Goal: Information Seeking & Learning: Learn about a topic

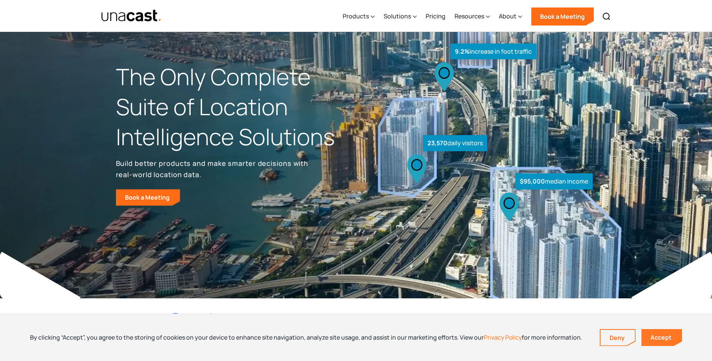
click at [660, 334] on link "Accept" at bounding box center [661, 337] width 41 height 17
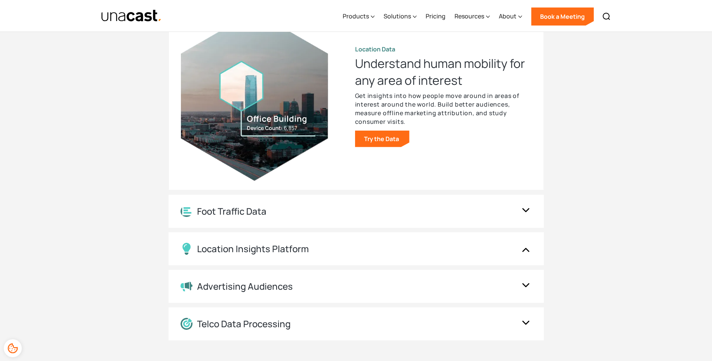
scroll to position [788, 0]
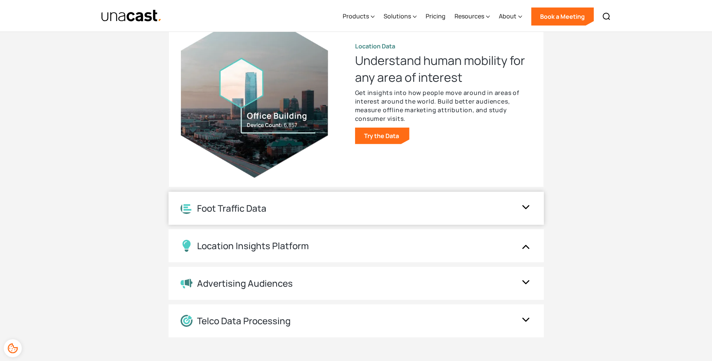
click at [277, 211] on div "Foot Traffic Data" at bounding box center [349, 209] width 336 height 12
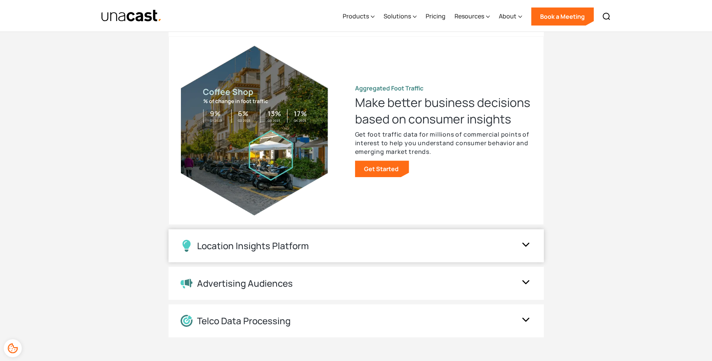
click at [283, 247] on div "Location Insights Platform" at bounding box center [253, 246] width 112 height 11
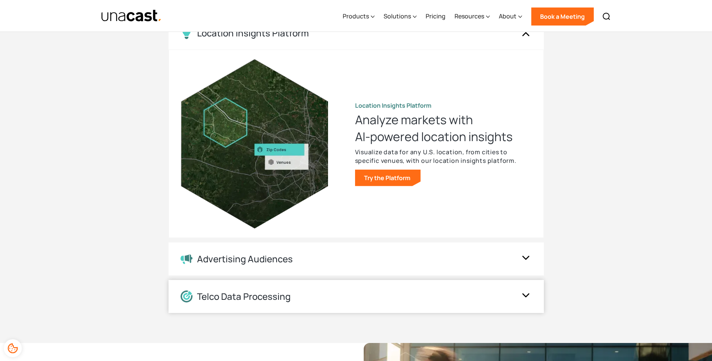
scroll to position [826, 0]
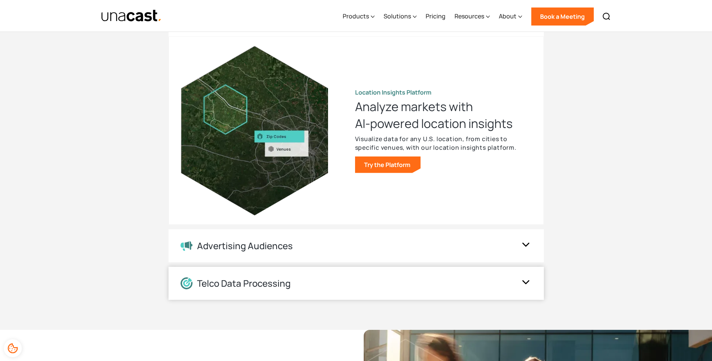
click at [277, 283] on div "Telco Data Processing" at bounding box center [243, 283] width 93 height 11
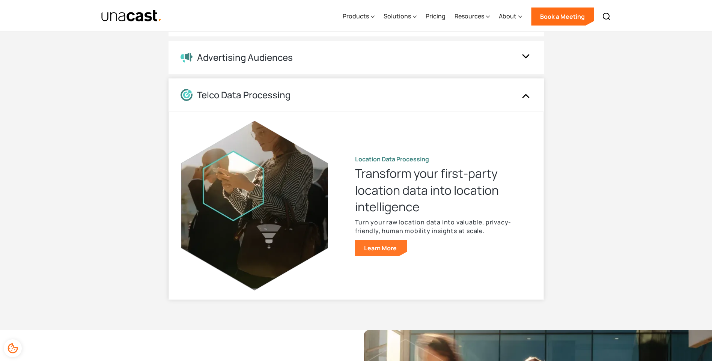
click at [390, 248] on link "Learn More" at bounding box center [381, 248] width 52 height 17
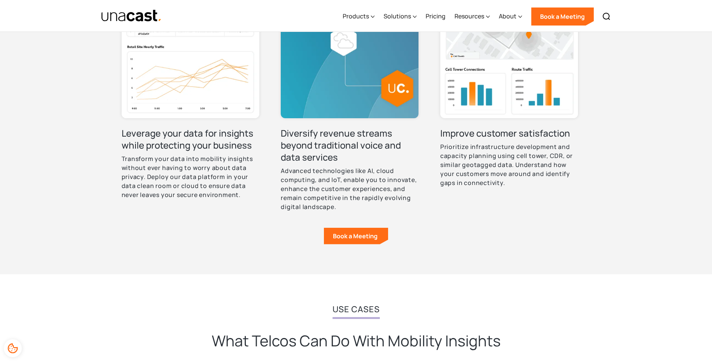
scroll to position [338, 0]
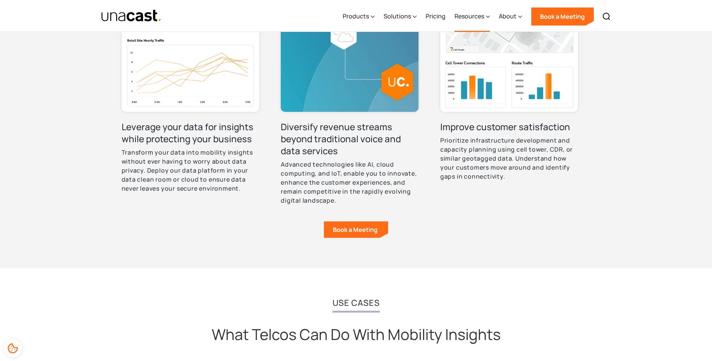
click at [477, 21] on div "Resources" at bounding box center [472, 16] width 35 height 31
